Goal: Task Accomplishment & Management: Use online tool/utility

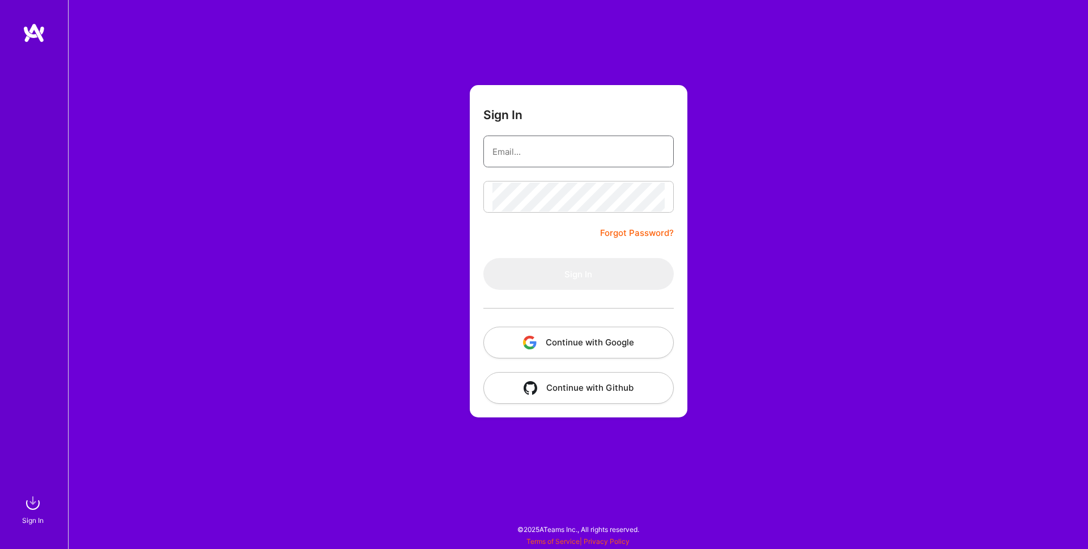
click at [546, 160] on input "email" at bounding box center [578, 151] width 172 height 29
click at [0, 543] on com-1password-button at bounding box center [0, 543] width 0 height 0
type input "[EMAIL_ADDRESS][DOMAIN_NAME]"
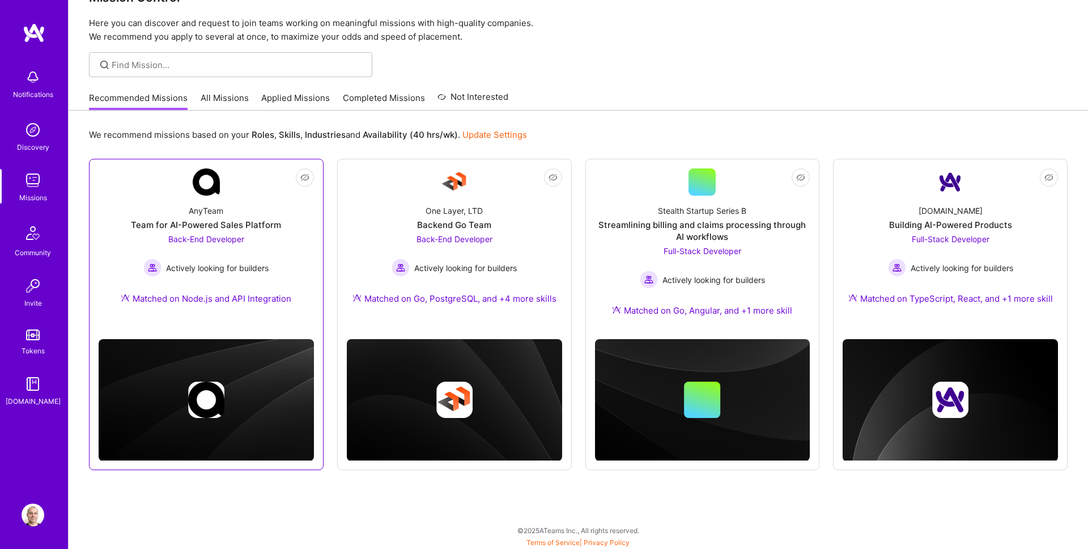
scroll to position [33, 0]
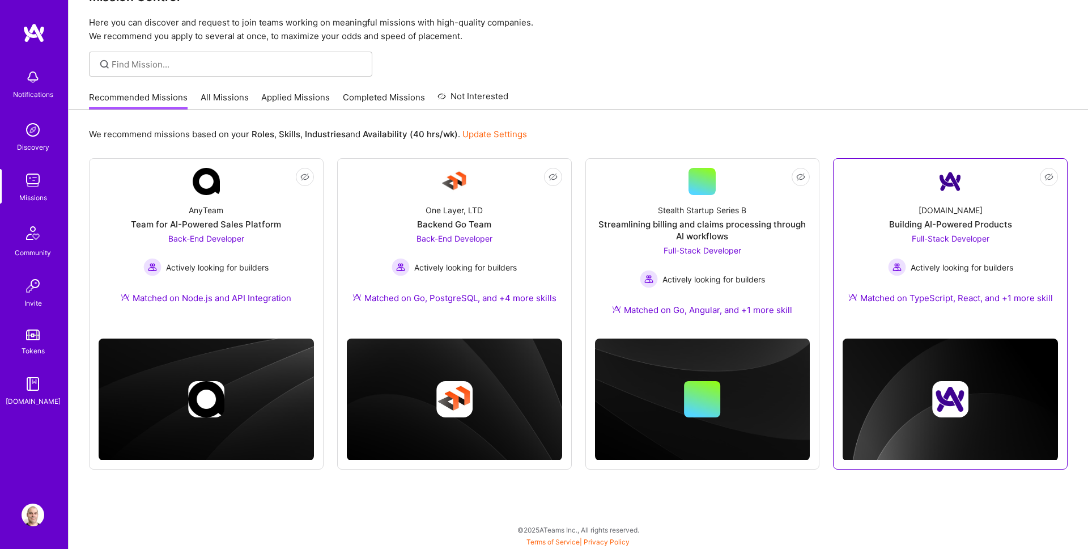
click at [882, 230] on div "[DOMAIN_NAME] Building AI-Powered Products Full-Stack Developer Actively lookin…" at bounding box center [950, 256] width 215 height 122
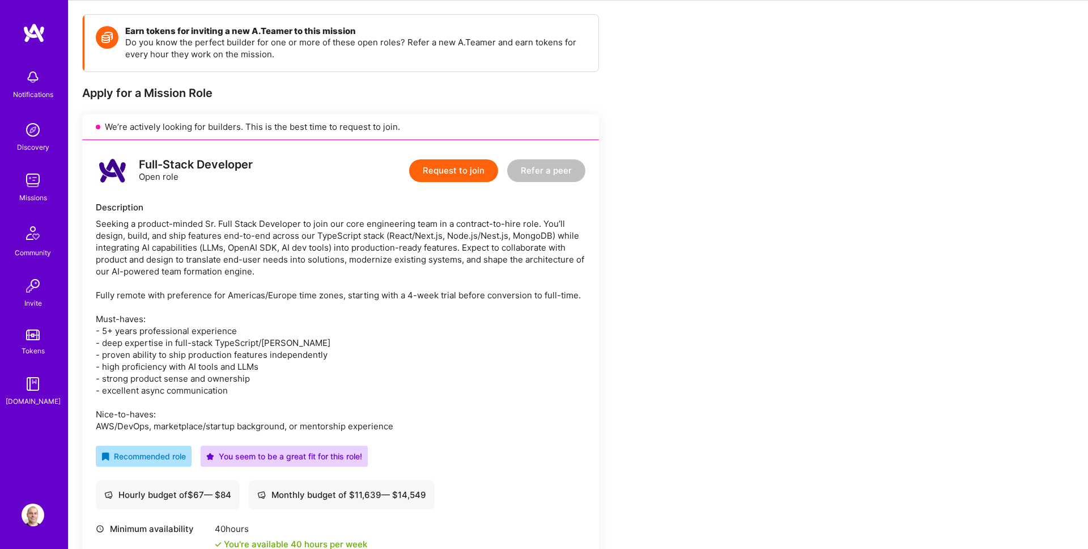
scroll to position [175, 0]
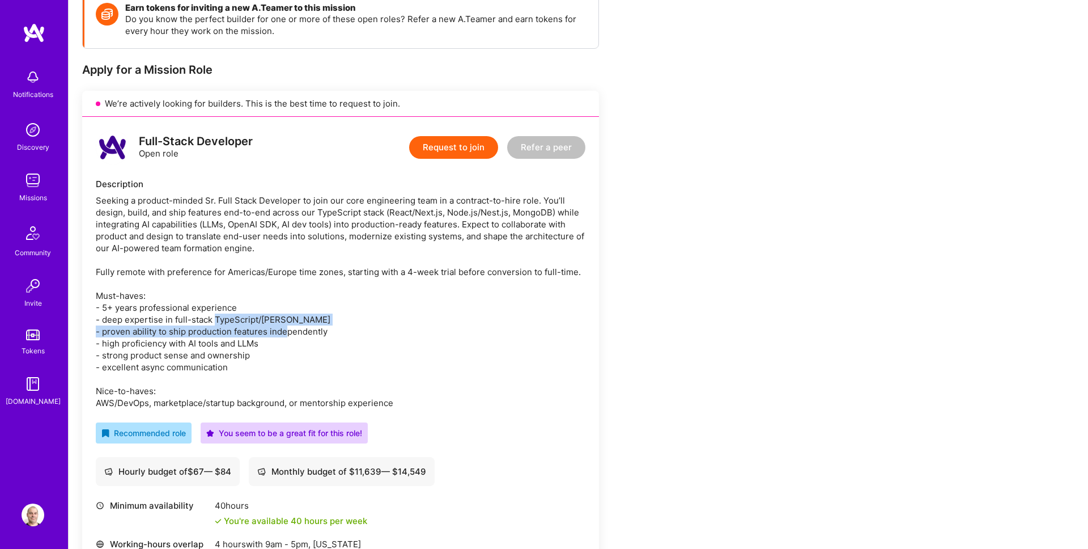
drag, startPoint x: 214, startPoint y: 321, endPoint x: 308, endPoint y: 328, distance: 94.4
click at [308, 328] on div "Seeking a product-minded Sr. Full Stack Developer to join our core engineering …" at bounding box center [341, 301] width 490 height 214
click at [271, 363] on div "Seeking a product-minded Sr. Full Stack Developer to join our core engineering …" at bounding box center [341, 301] width 490 height 214
